Goal: Navigation & Orientation: Find specific page/section

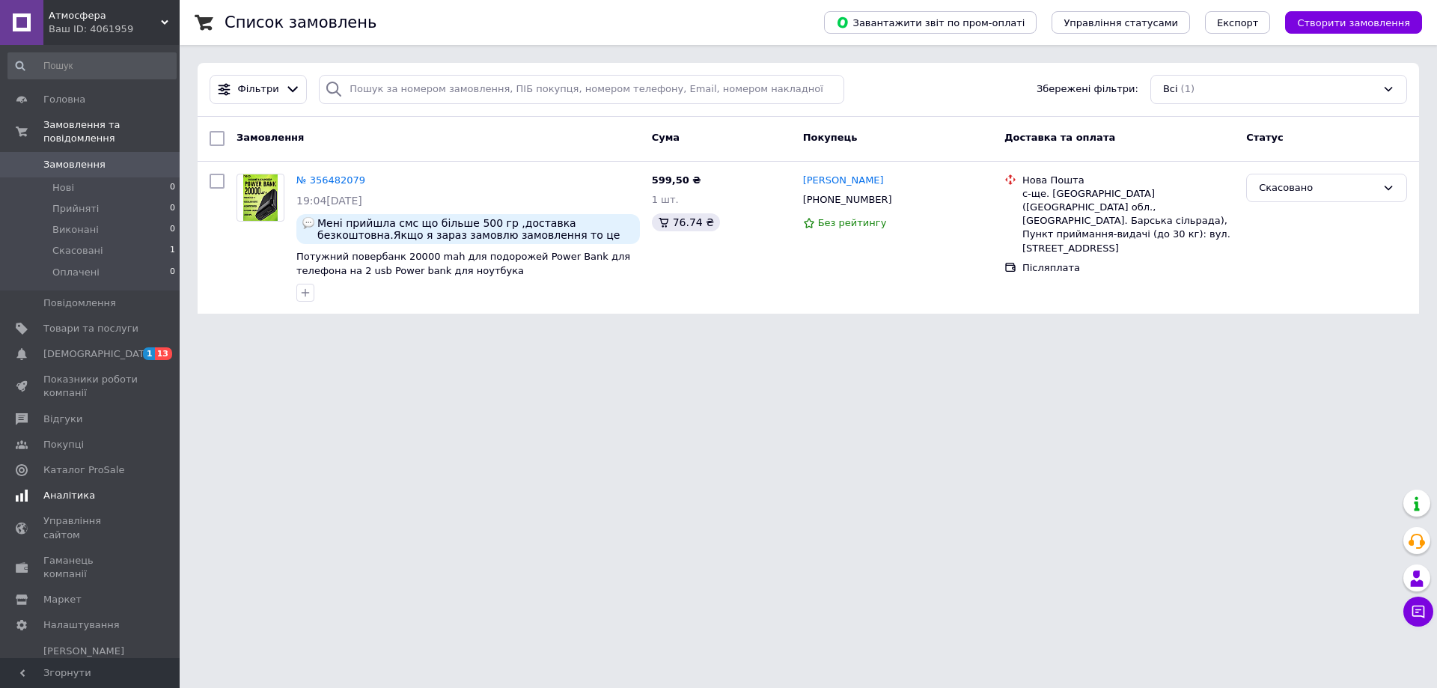
click at [66, 489] on span "Аналітика" at bounding box center [69, 495] width 52 height 13
click at [83, 322] on span "Товари та послуги" at bounding box center [90, 328] width 95 height 13
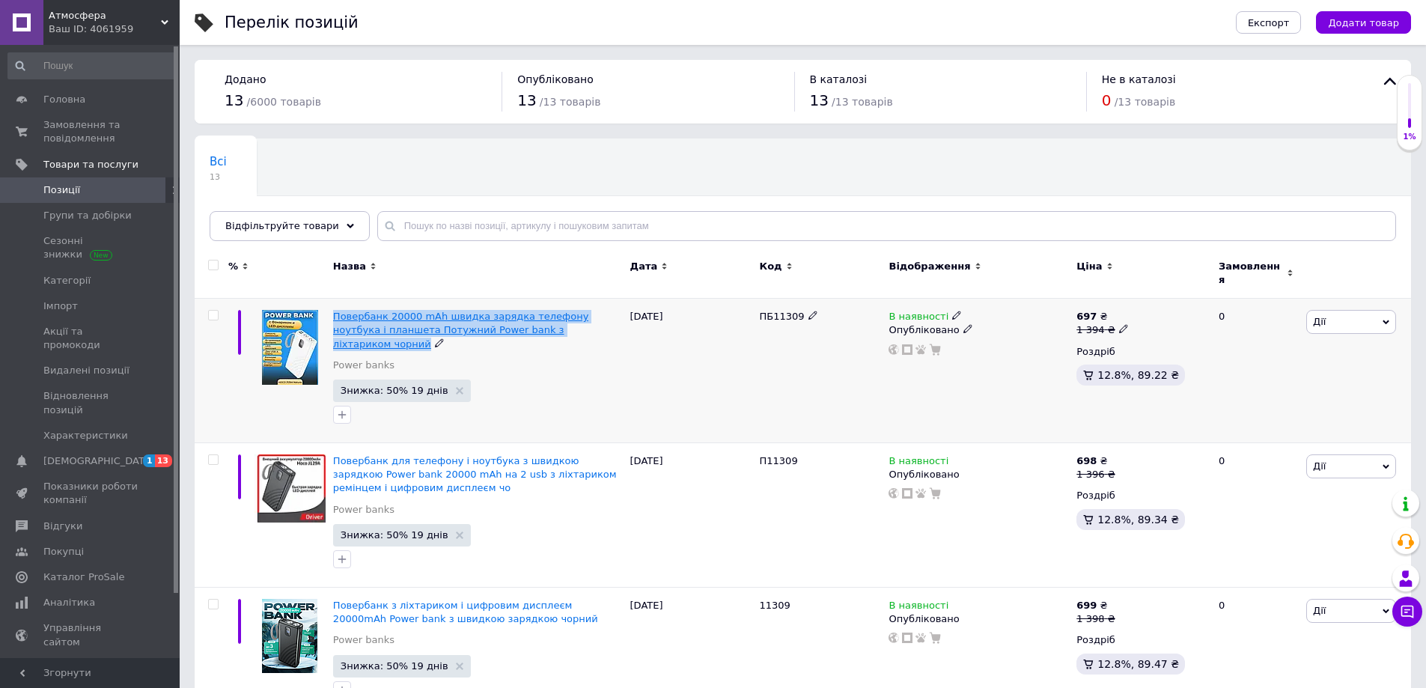
drag, startPoint x: 330, startPoint y: 305, endPoint x: 573, endPoint y: 321, distance: 243.0
click at [573, 321] on div "Повербанк 20000 mAh швидка зарядка телефону ноутбука і планшета Потужний Power …" at bounding box center [477, 371] width 297 height 144
copy span "Повербанк 20000 mAh швидка зарядка телефону ноутбука і планшета Потужний Power …"
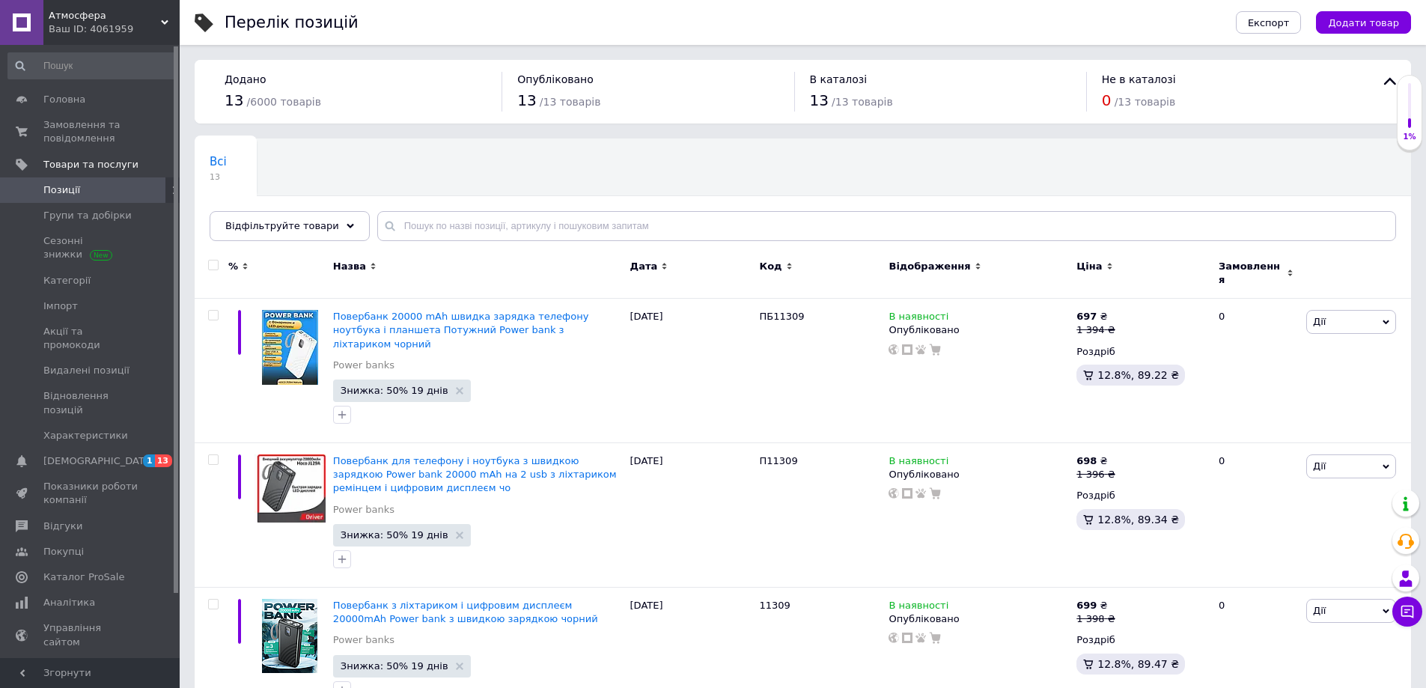
click at [83, 13] on span "Атмосфера" at bounding box center [105, 15] width 112 height 13
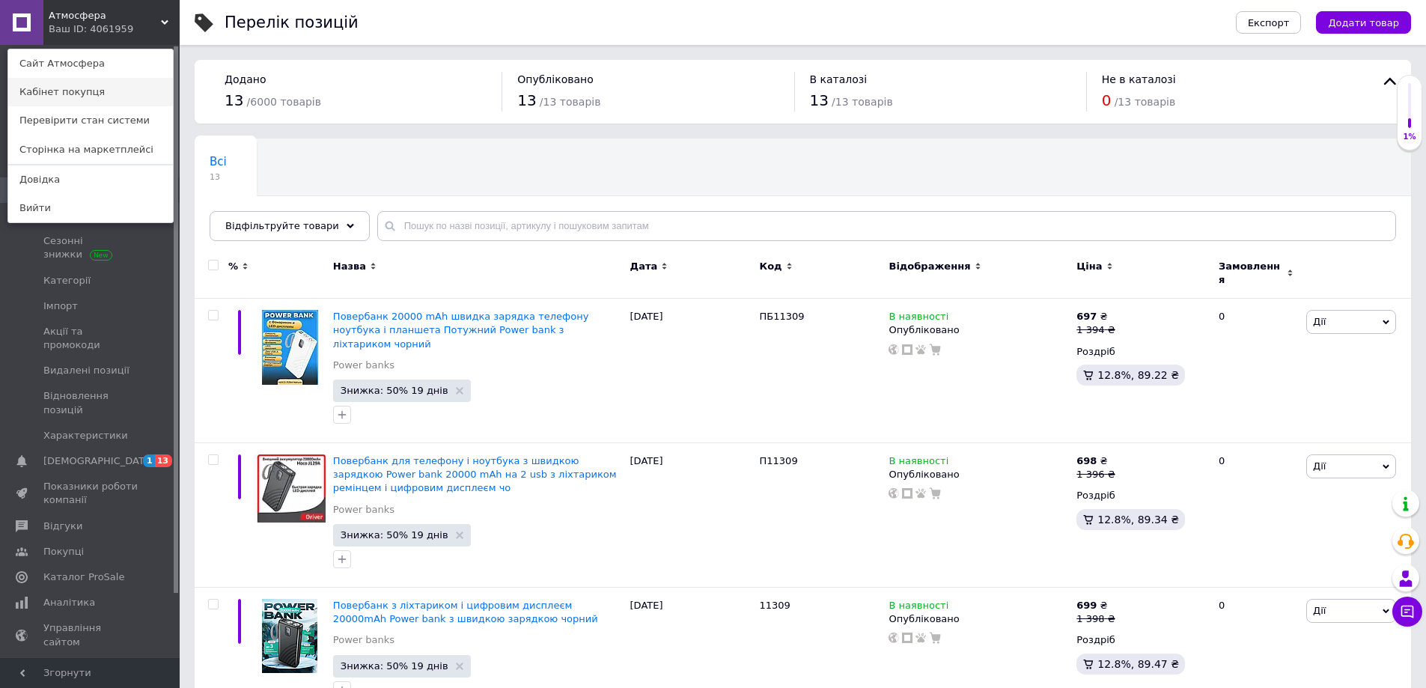
click at [64, 89] on link "Кабінет покупця" at bounding box center [90, 92] width 165 height 28
